Goal: Task Accomplishment & Management: Use online tool/utility

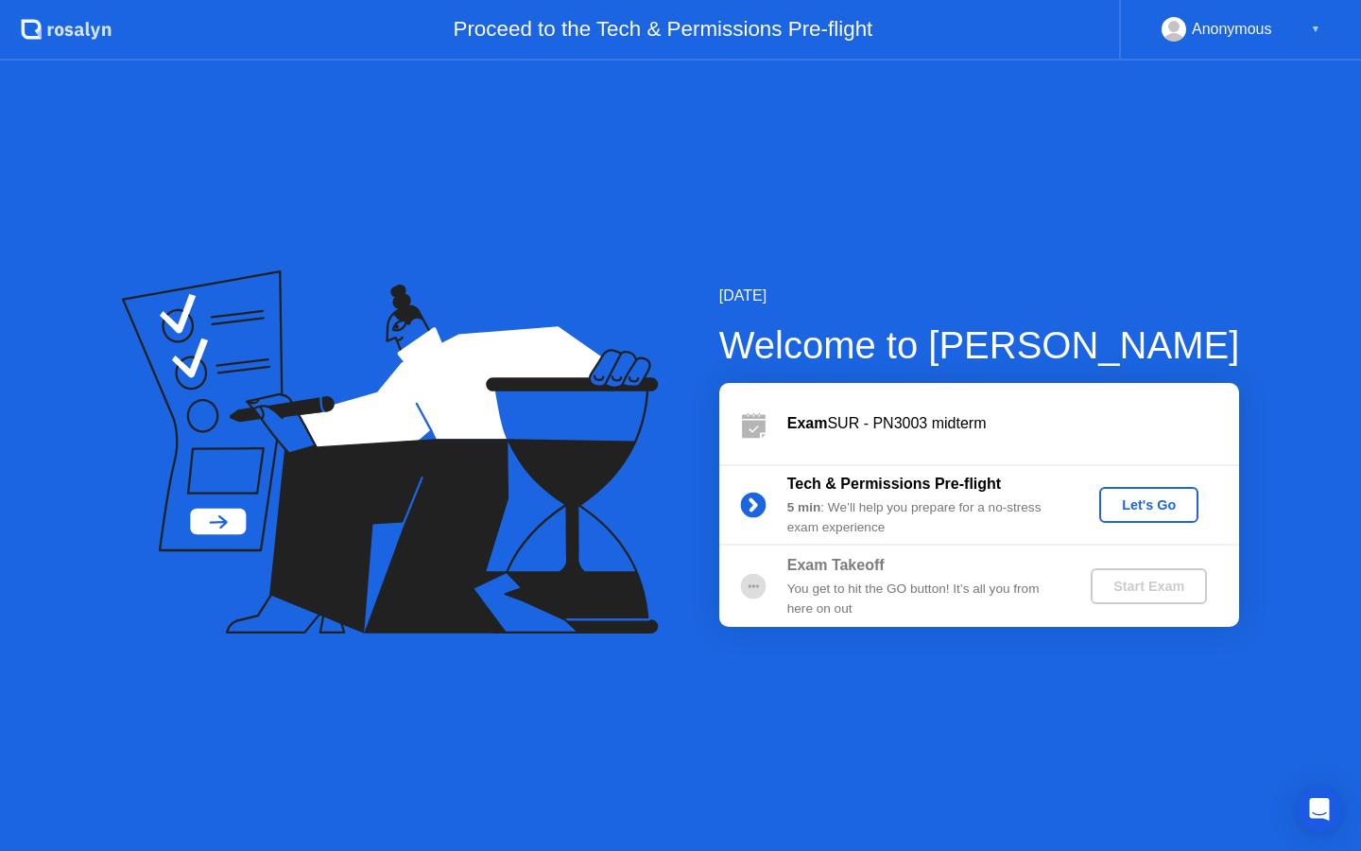
click at [1172, 500] on div "Let's Go" at bounding box center [1149, 504] width 84 height 15
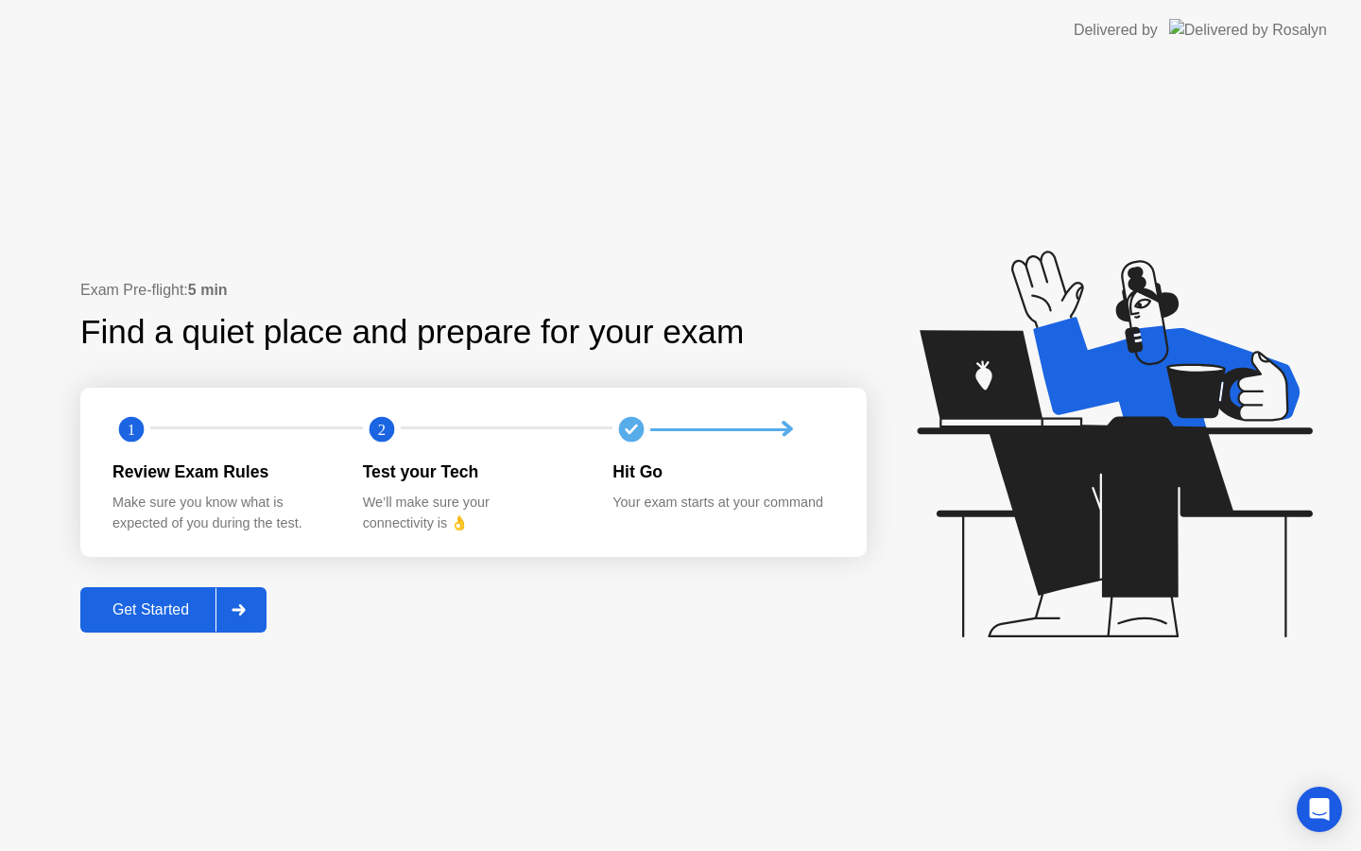
click at [135, 596] on button "Get Started" at bounding box center [173, 609] width 186 height 45
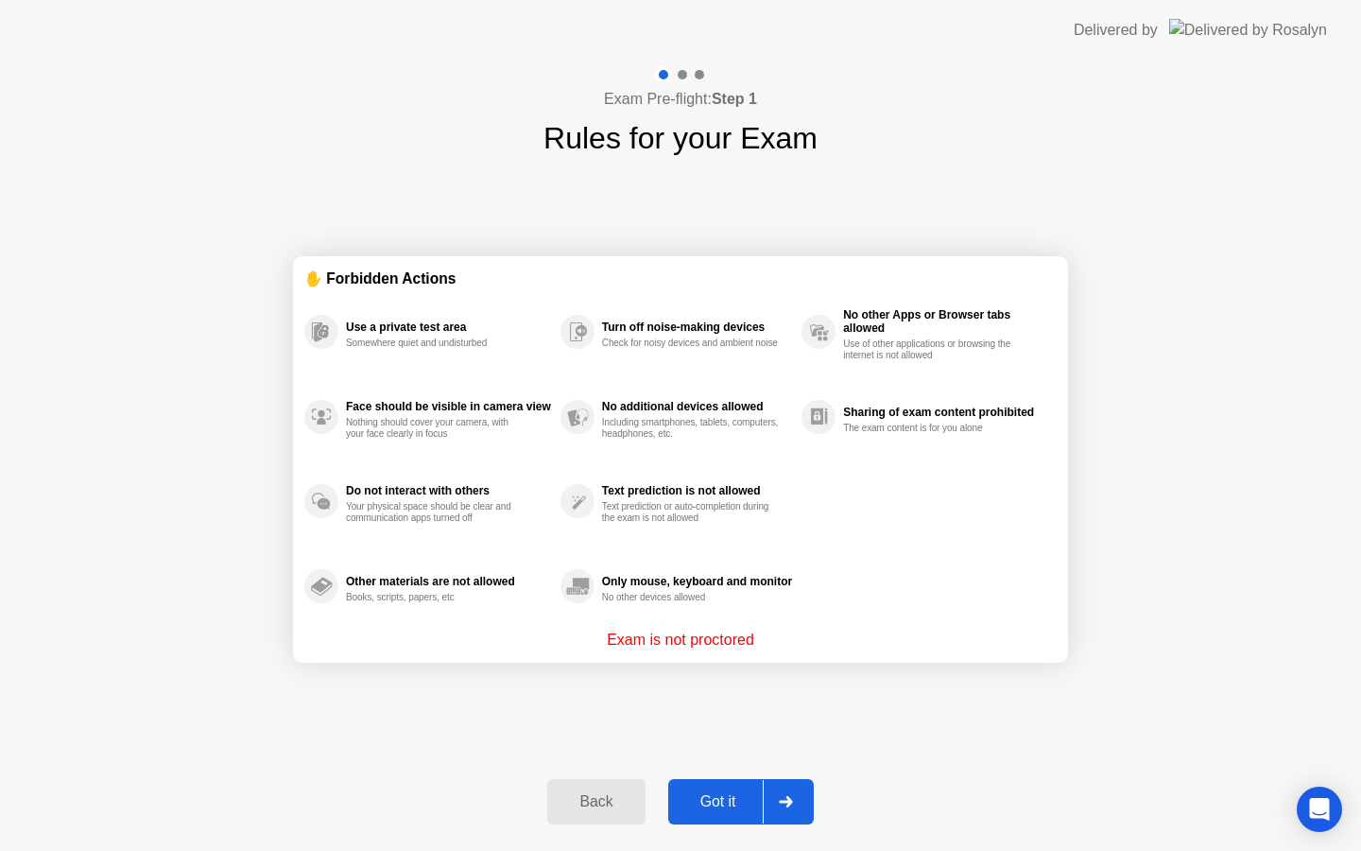
click at [721, 804] on div "Got it" at bounding box center [718, 801] width 89 height 17
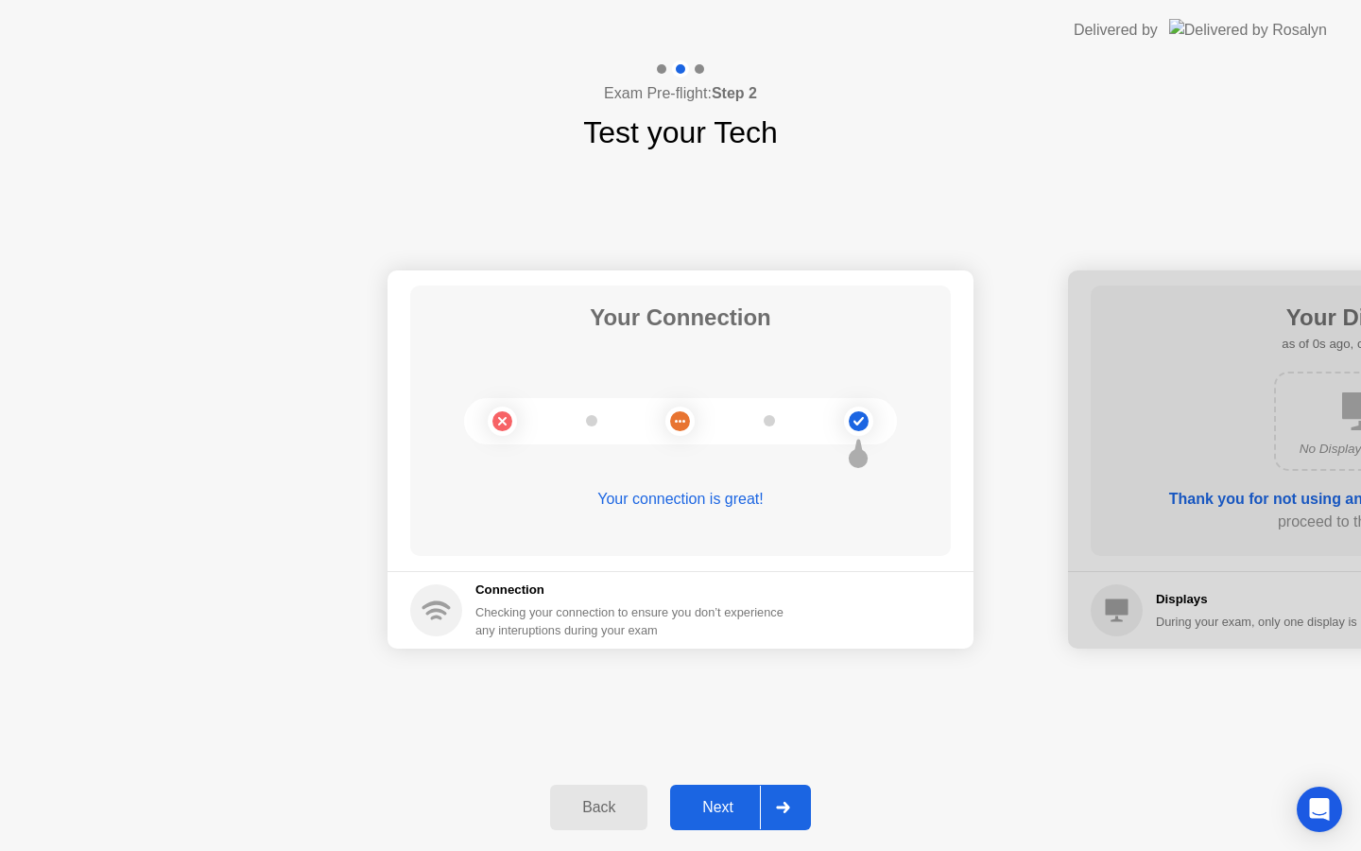
click at [715, 803] on div "Next" at bounding box center [718, 807] width 84 height 17
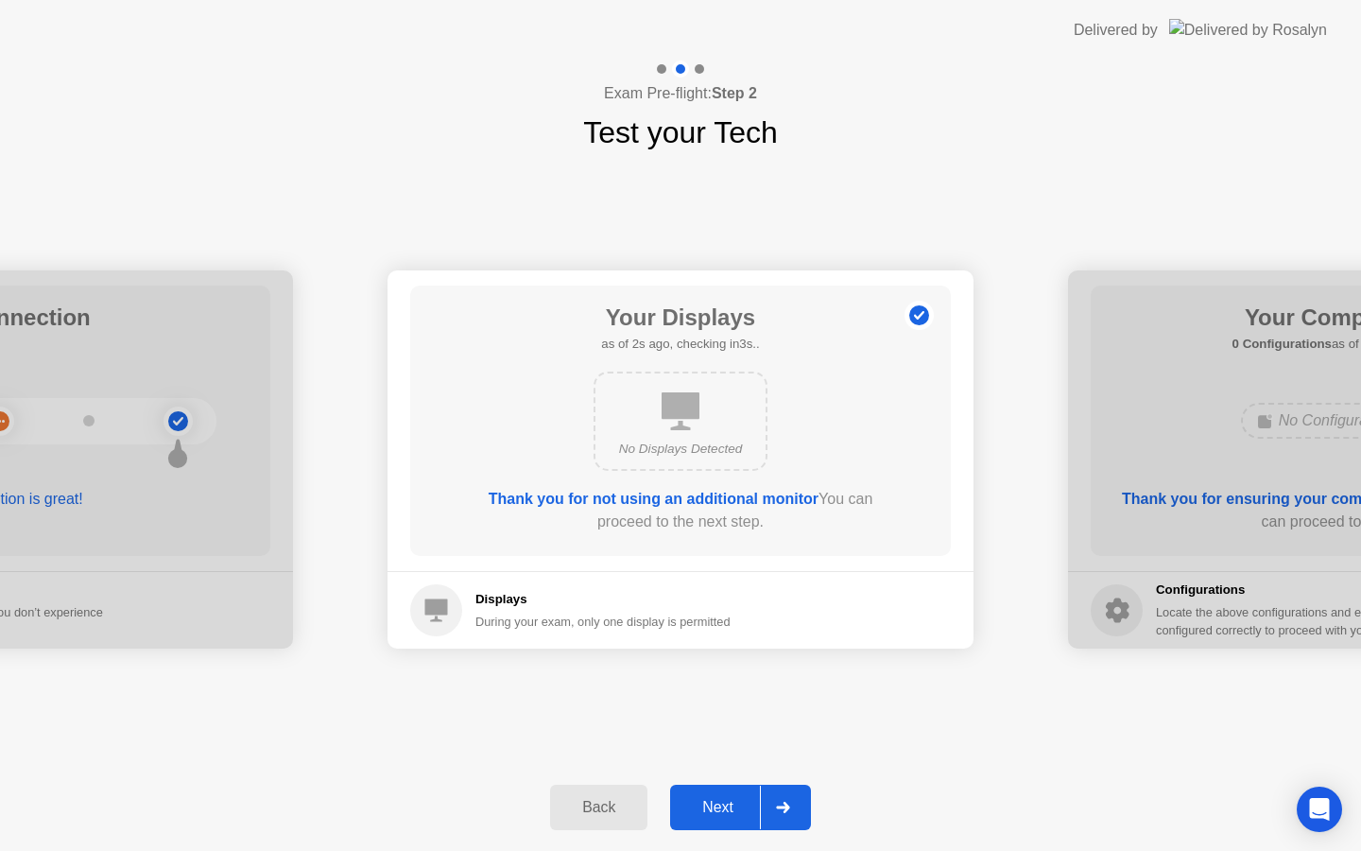
click at [715, 803] on div "Next" at bounding box center [718, 807] width 84 height 17
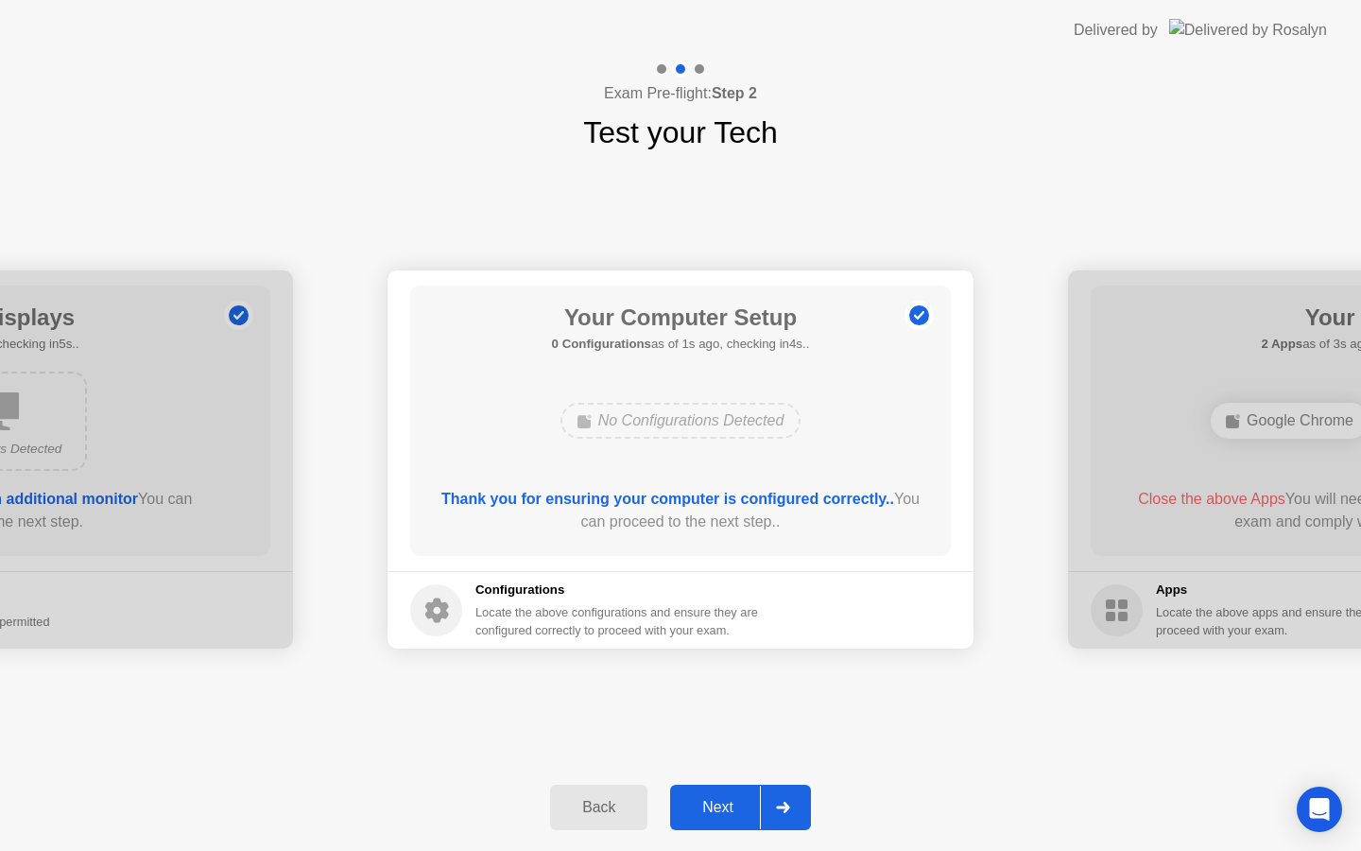
click at [715, 803] on div "Next" at bounding box center [718, 807] width 84 height 17
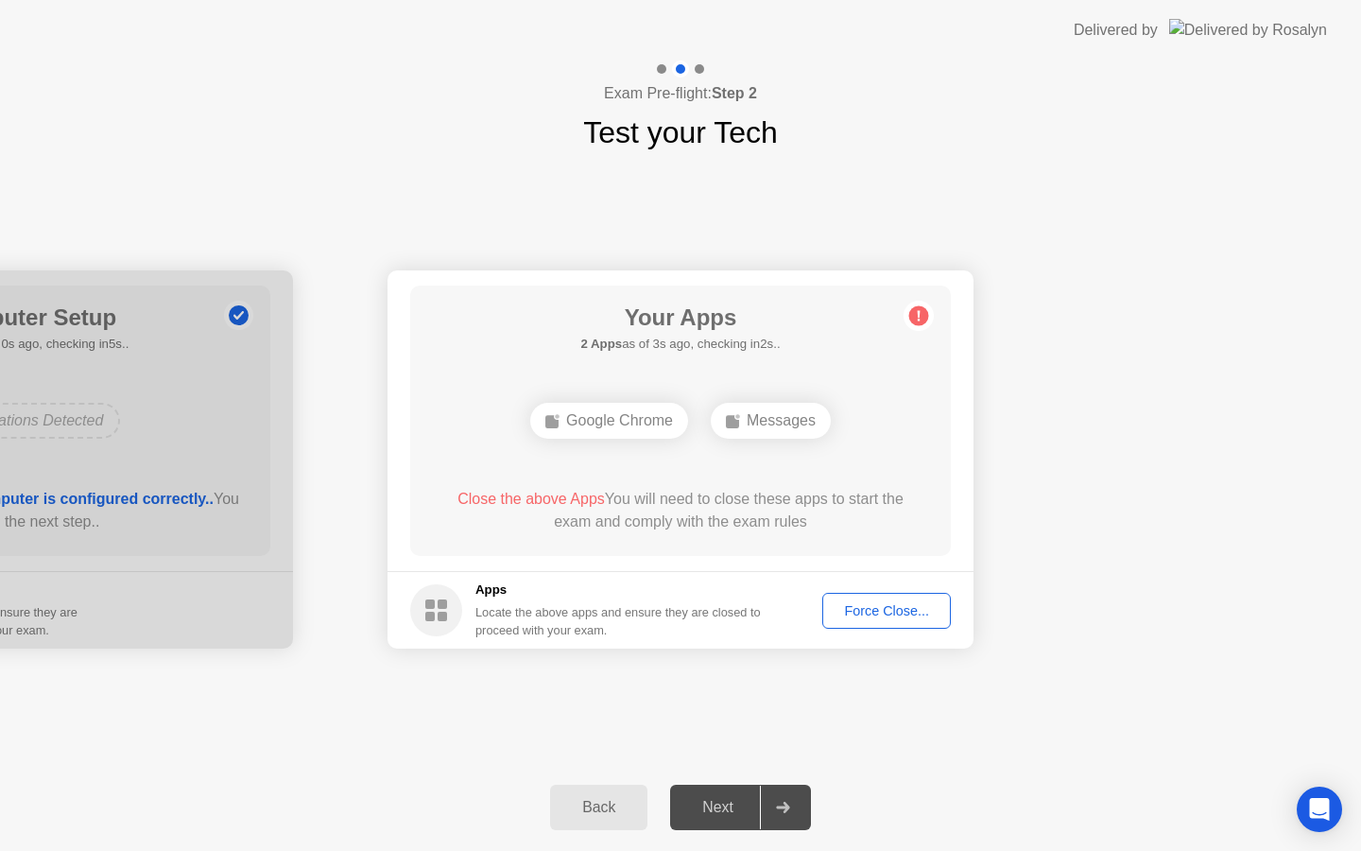
click at [895, 595] on button "Force Close..." at bounding box center [886, 611] width 129 height 36
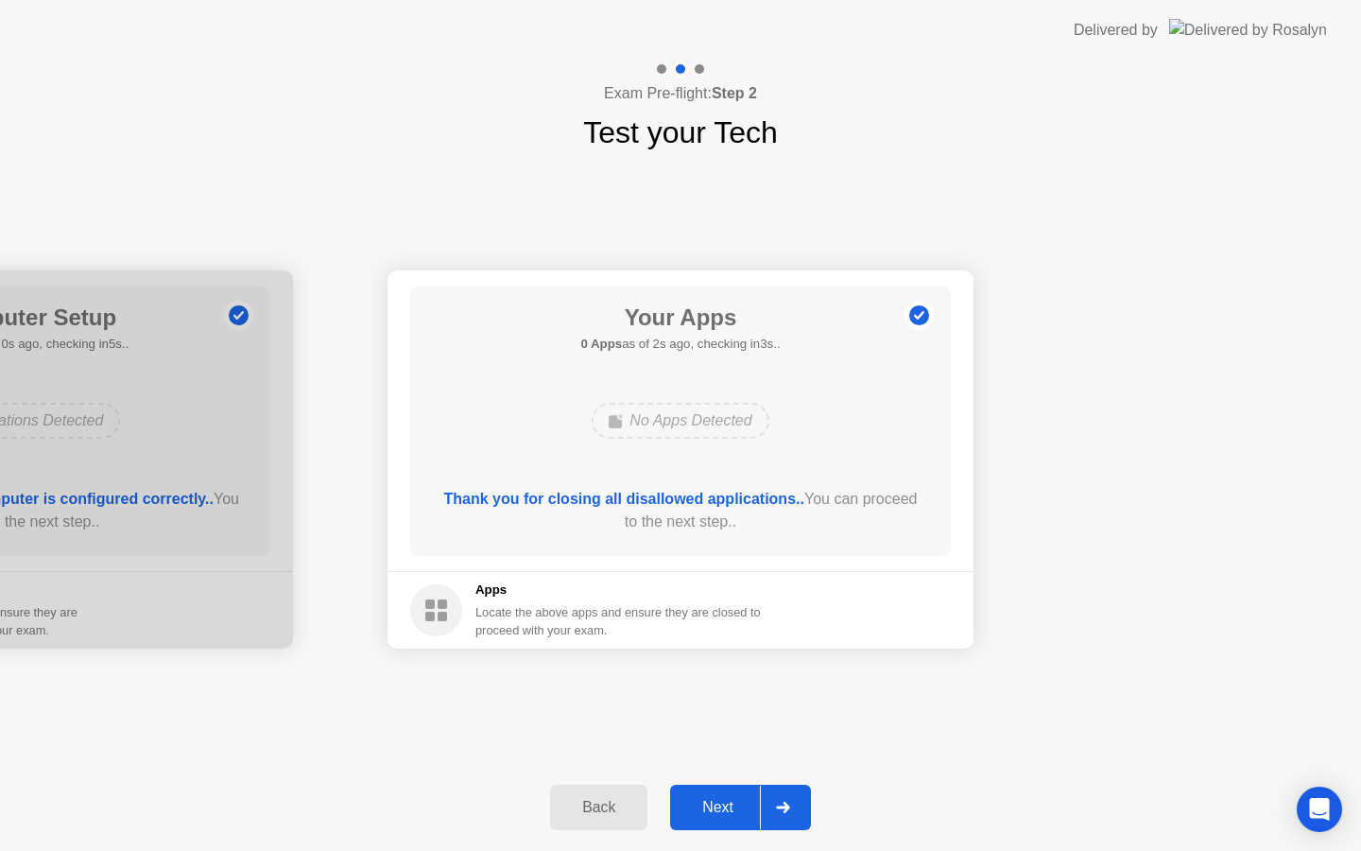
click at [726, 802] on div "Next" at bounding box center [718, 807] width 84 height 17
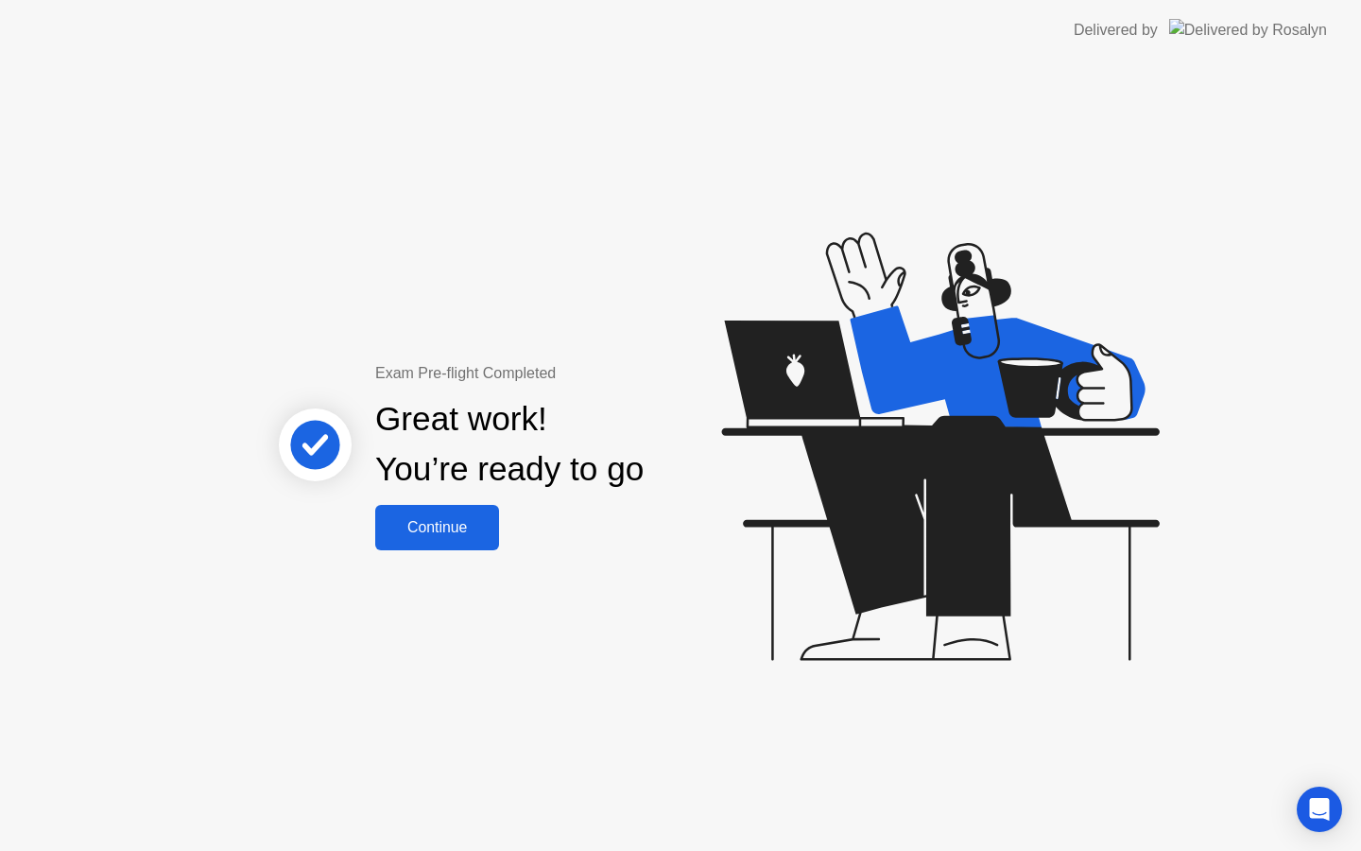
click at [444, 524] on div "Continue" at bounding box center [437, 527] width 112 height 17
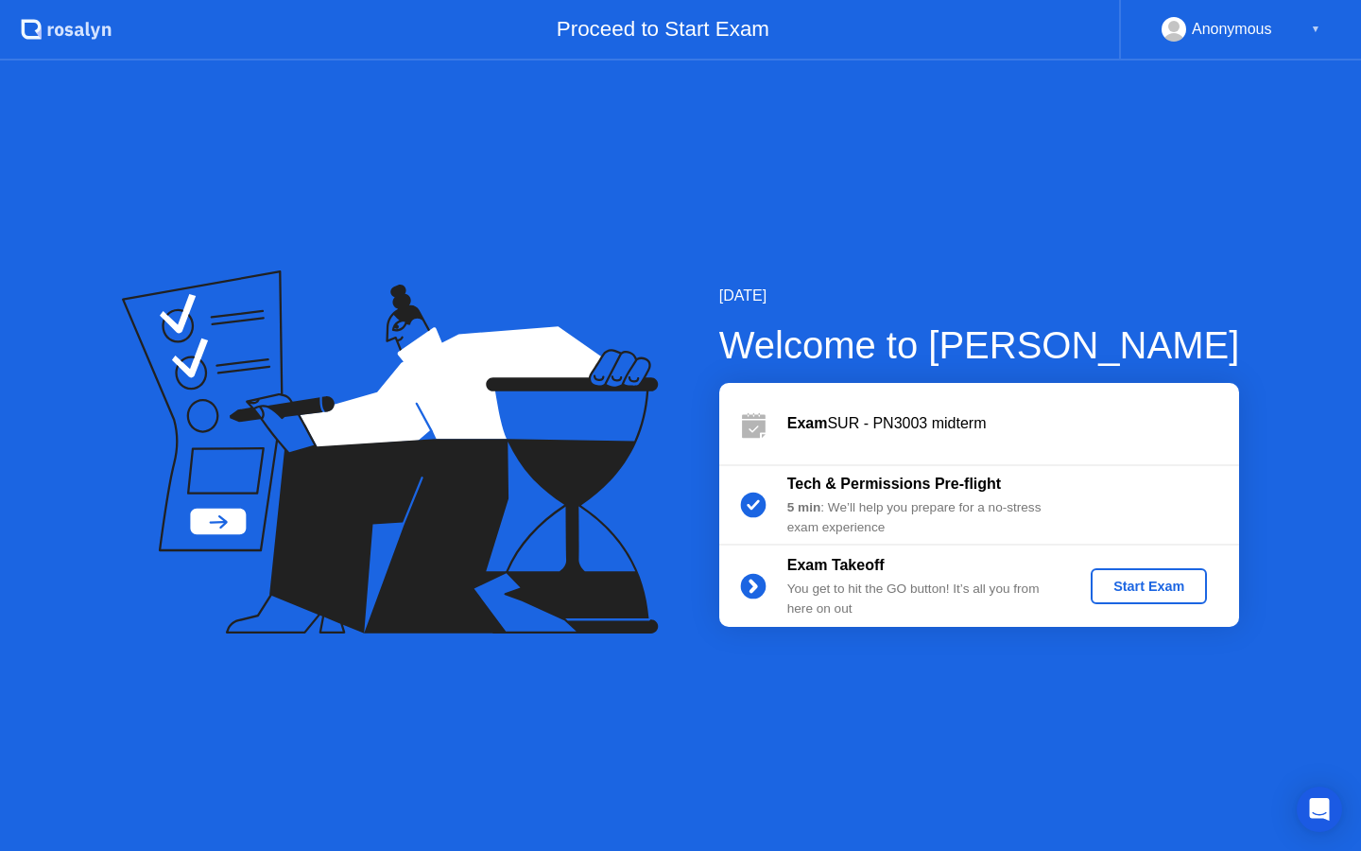
click at [1154, 592] on div "Start Exam" at bounding box center [1148, 586] width 101 height 15
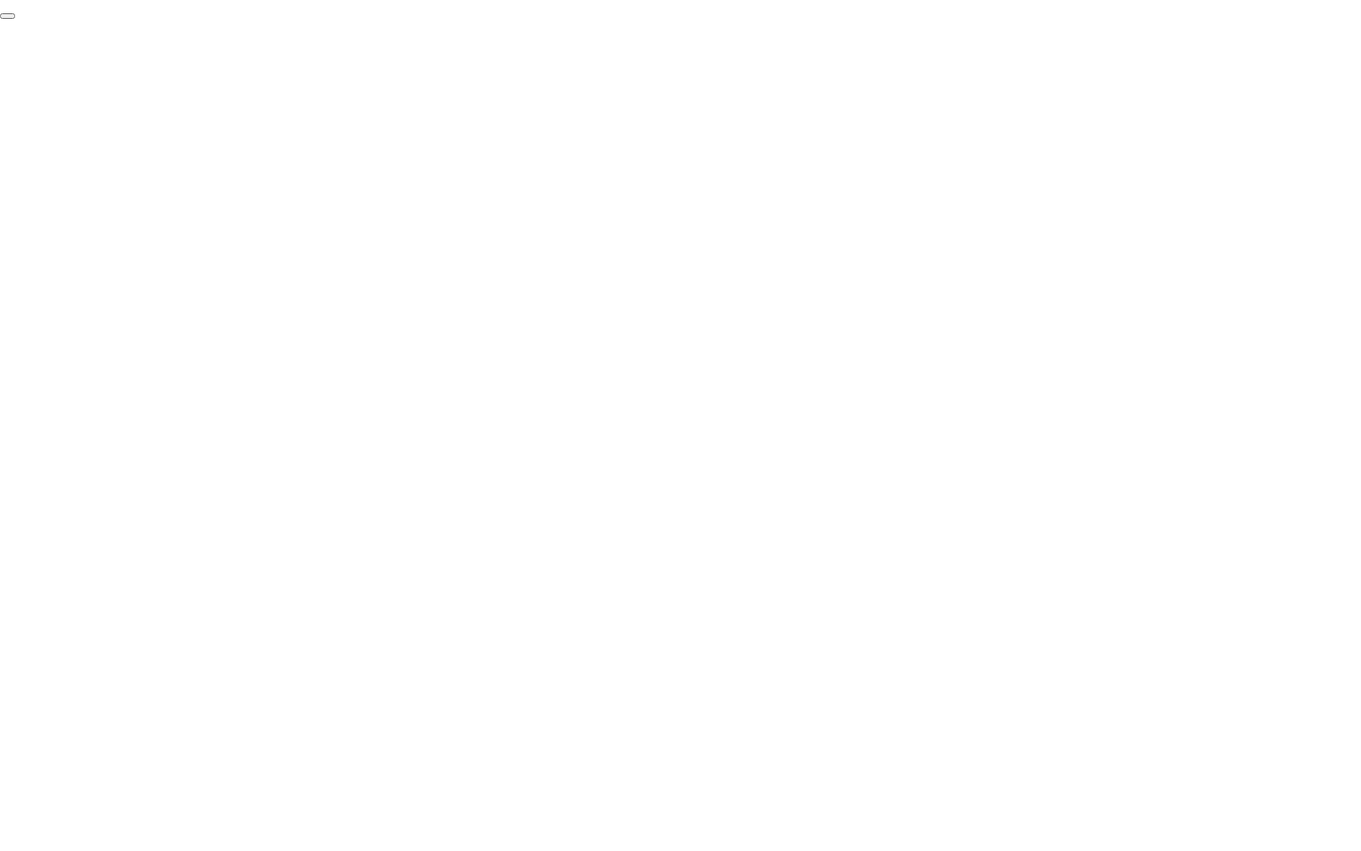
click at [15, 19] on button "End Proctoring Session" at bounding box center [7, 16] width 15 height 6
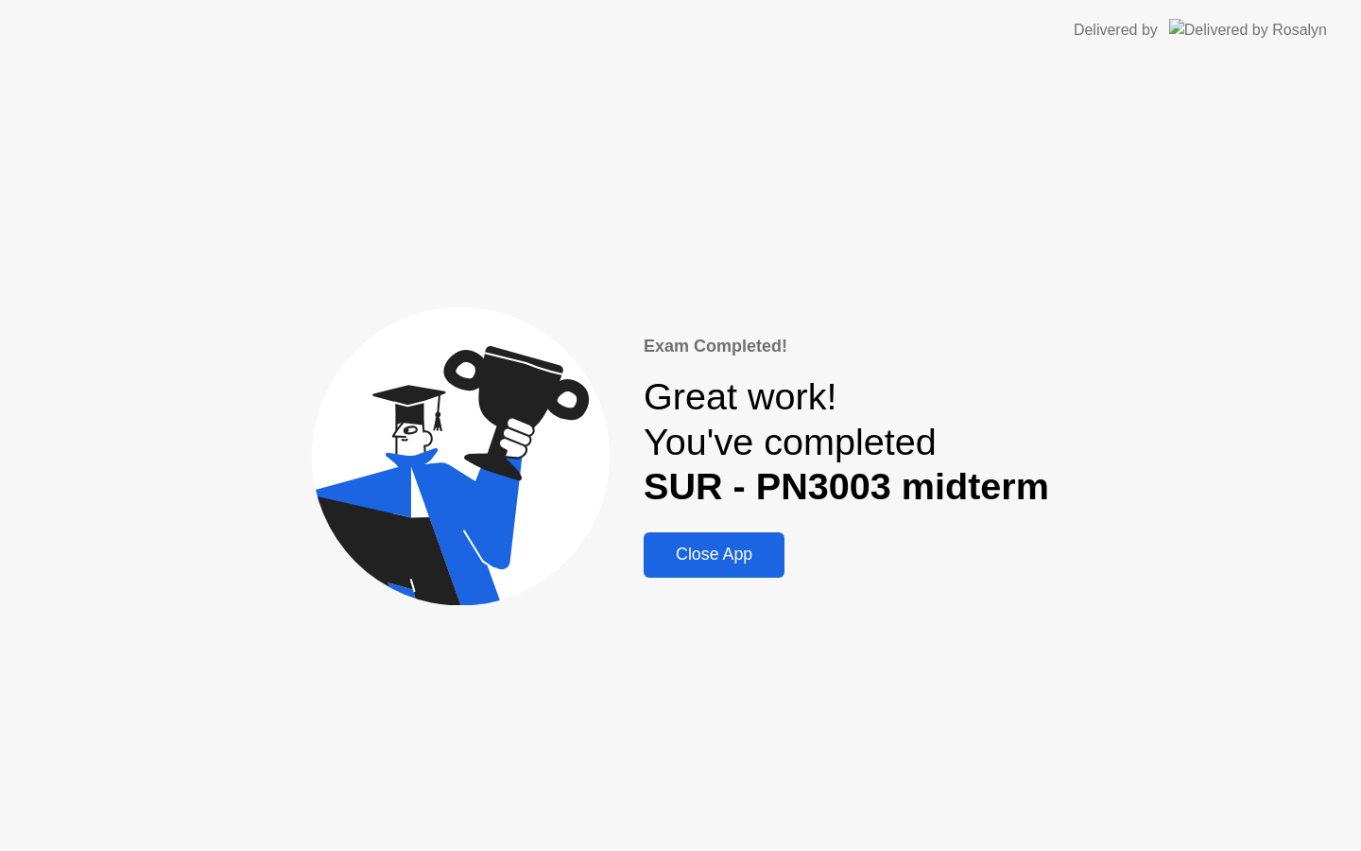
click at [721, 557] on div "Close App" at bounding box center [714, 554] width 130 height 20
